Goal: Check status: Check status

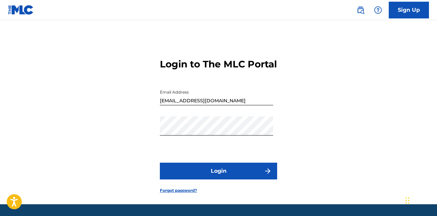
click at [214, 179] on button "Login" at bounding box center [218, 170] width 117 height 17
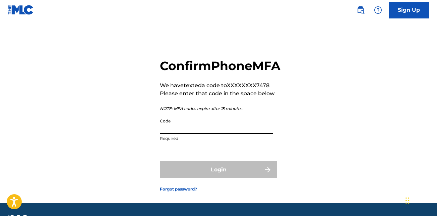
click at [215, 134] on input "Code" at bounding box center [216, 124] width 113 height 19
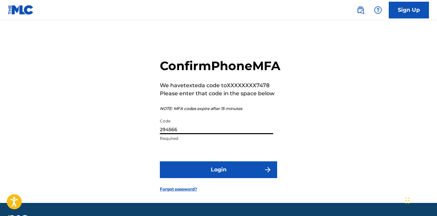
type input "294566"
click at [160, 161] on button "Login" at bounding box center [218, 169] width 117 height 17
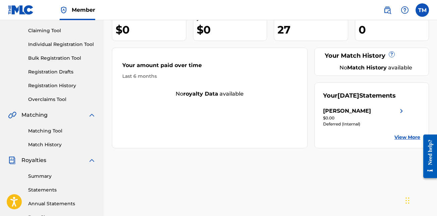
scroll to position [100, 0]
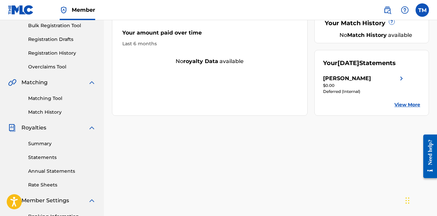
click at [49, 156] on link "Statements" at bounding box center [62, 157] width 68 height 7
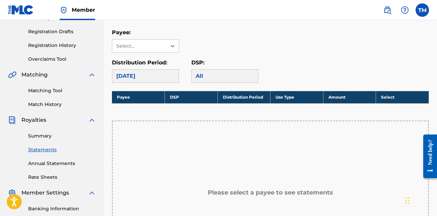
scroll to position [100, 0]
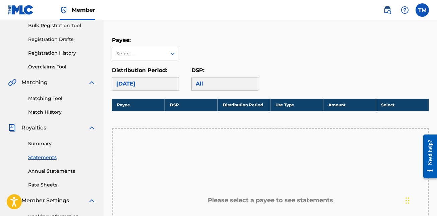
click at [148, 44] on p "Payee:" at bounding box center [145, 40] width 67 height 8
click at [153, 53] on div "Select..." at bounding box center [139, 53] width 46 height 7
click at [163, 77] on div "[PERSON_NAME]" at bounding box center [145, 68] width 66 height 17
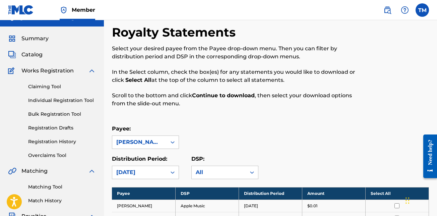
scroll to position [0, 0]
